Goal: Task Accomplishment & Management: Use online tool/utility

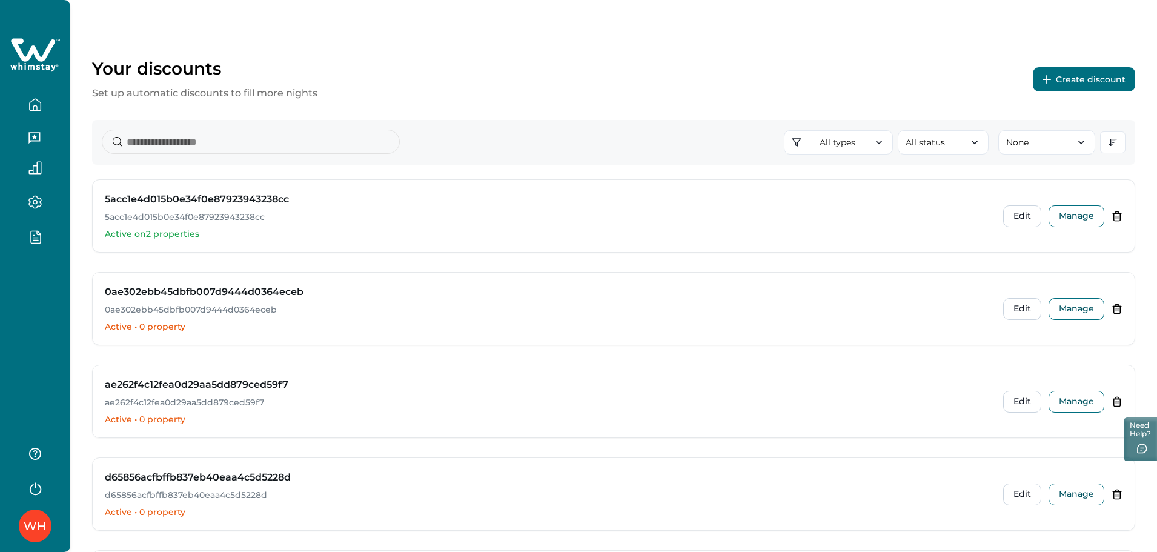
click at [1073, 72] on button "Create discount" at bounding box center [1083, 79] width 102 height 24
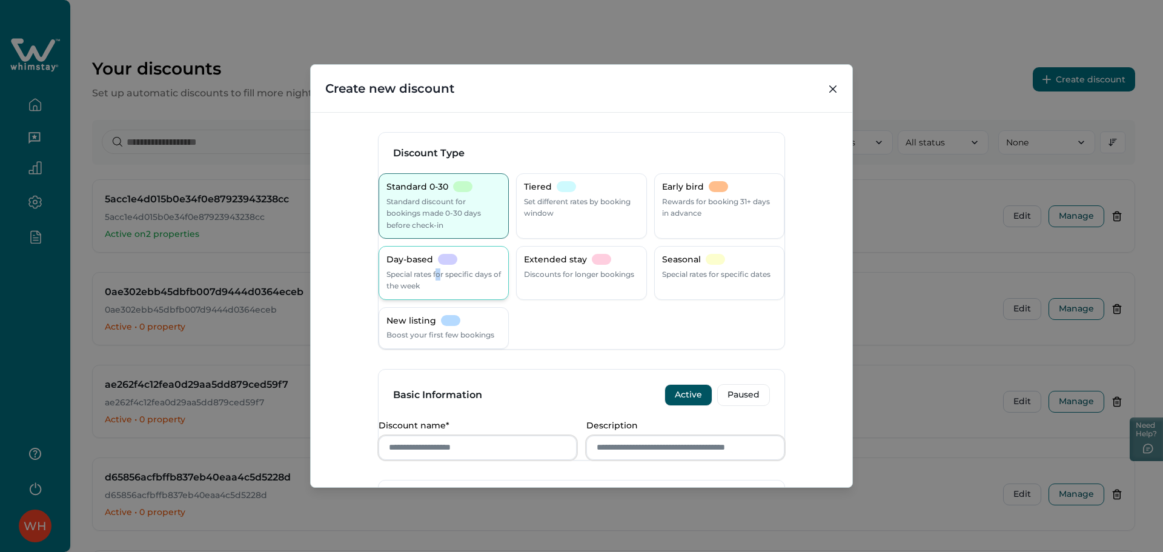
click at [450, 271] on p "Special rates for specific days of the week" at bounding box center [443, 280] width 114 height 24
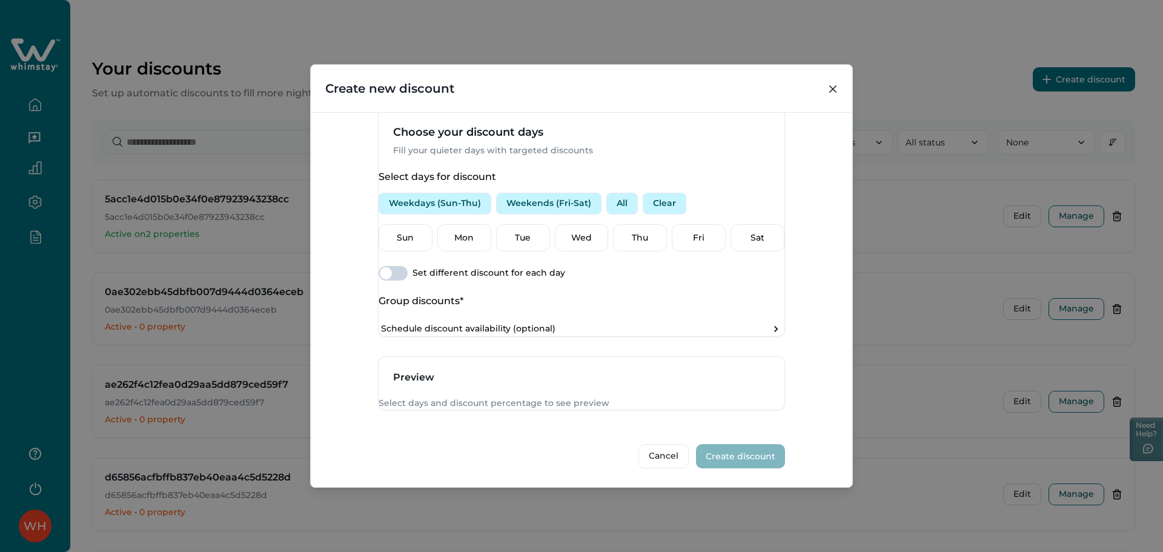
scroll to position [280, 0]
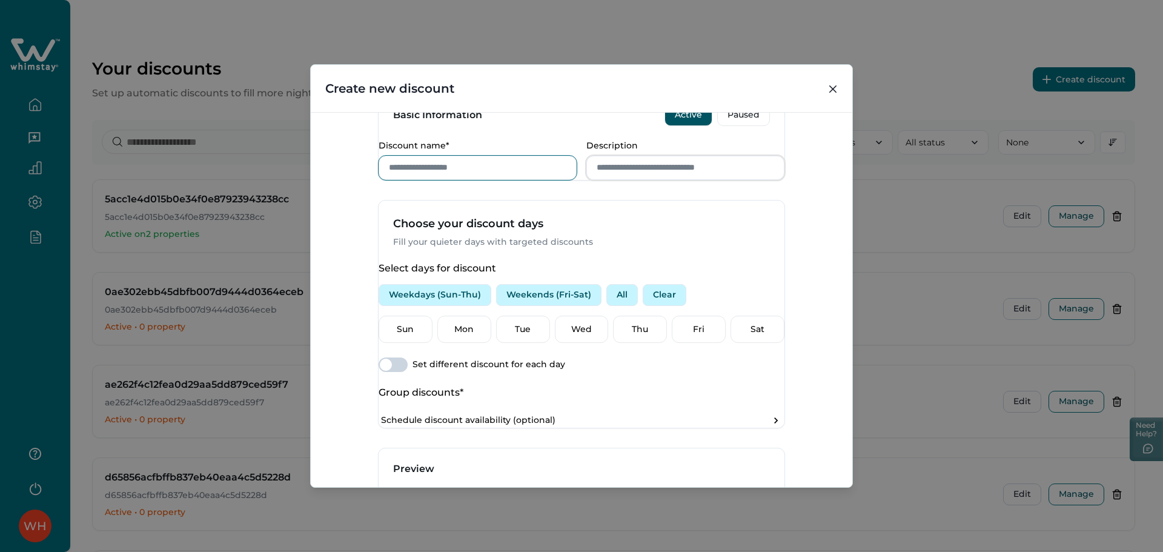
click at [485, 180] on input "Discount name*" at bounding box center [477, 168] width 198 height 24
type input "***"
click at [667, 180] on input "Description" at bounding box center [685, 168] width 198 height 24
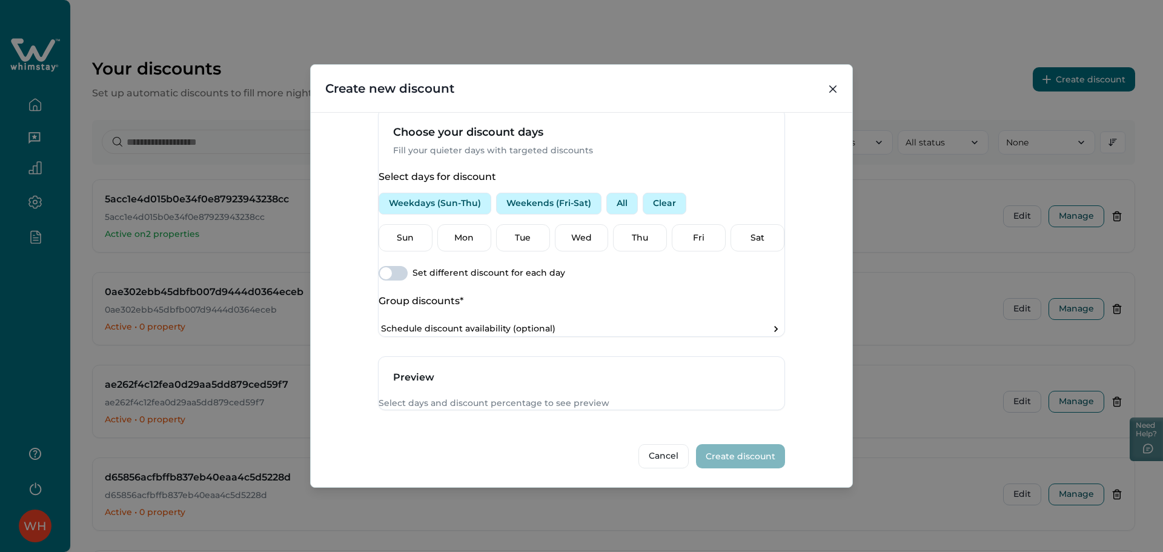
scroll to position [441, 0]
type input "****"
click at [480, 232] on p "Mon" at bounding box center [464, 238] width 38 height 12
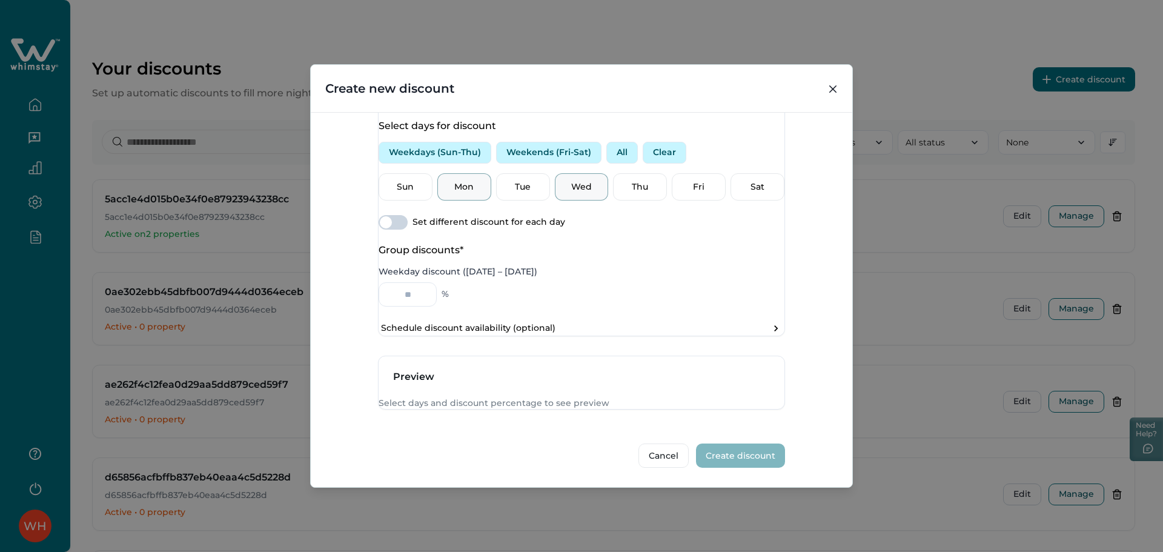
click at [560, 201] on div "Wed" at bounding box center [582, 187] width 54 height 28
click at [437, 282] on input "Weekday discount (Sunday – Thursday)" at bounding box center [407, 294] width 58 height 24
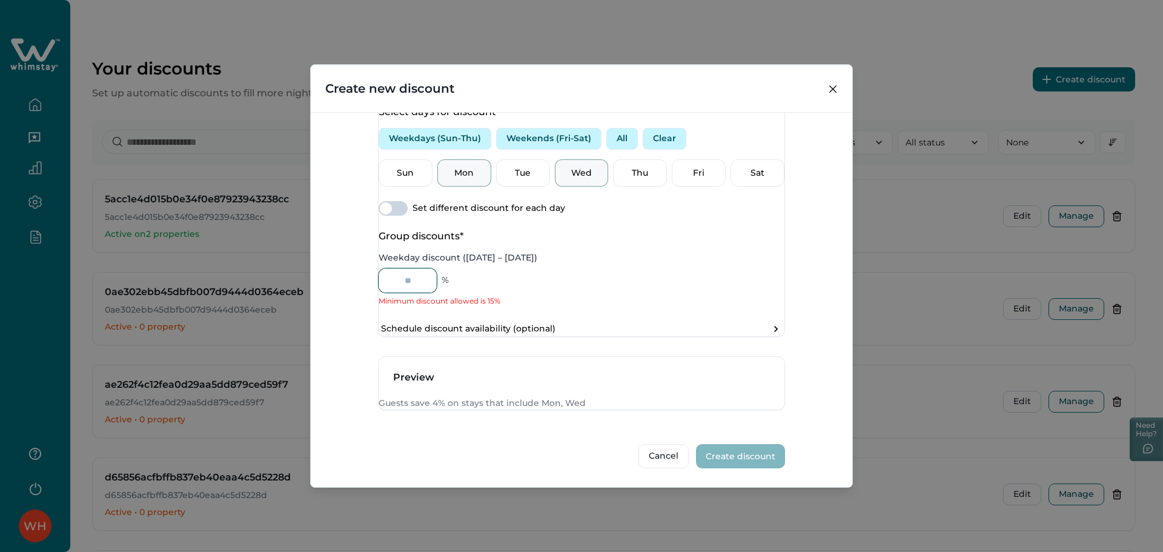
type input "*"
